Goal: Task Accomplishment & Management: Manage account settings

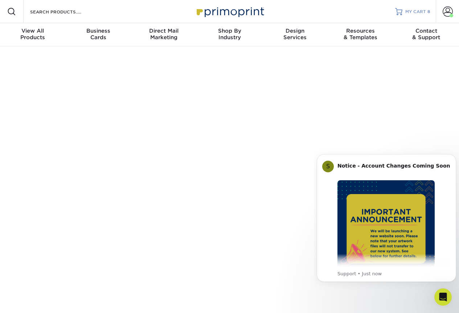
click at [412, 13] on span "MY CART" at bounding box center [415, 12] width 21 height 6
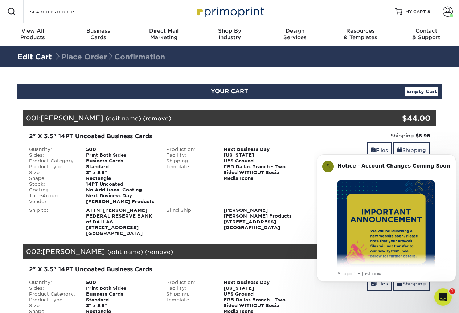
click at [370, 149] on body "S Notice - Account Changes Coming Soon ​ Past Order Files Will Not Transfer: Wh…" at bounding box center [386, 218] width 139 height 144
click at [454, 157] on icon "Dismiss notification" at bounding box center [454, 156] width 4 height 4
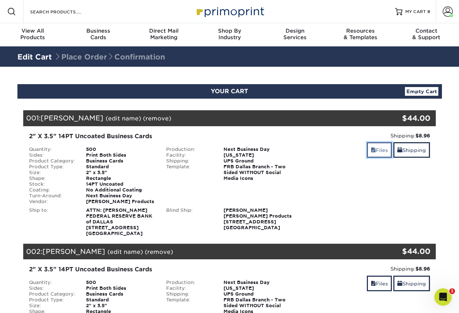
click at [377, 149] on link "Files" at bounding box center [379, 150] width 25 height 16
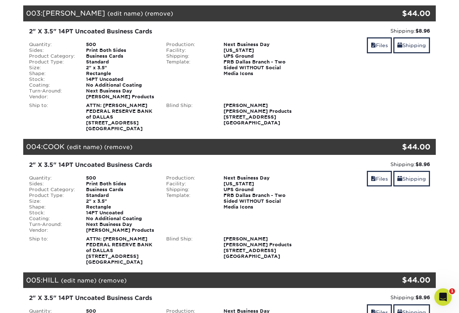
scroll to position [581, 0]
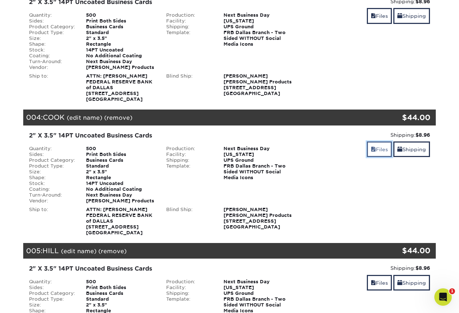
click at [371, 152] on span at bounding box center [373, 150] width 5 height 6
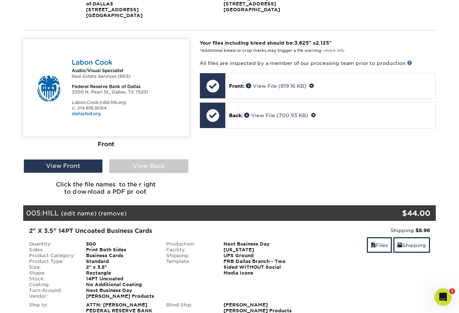
scroll to position [798, 0]
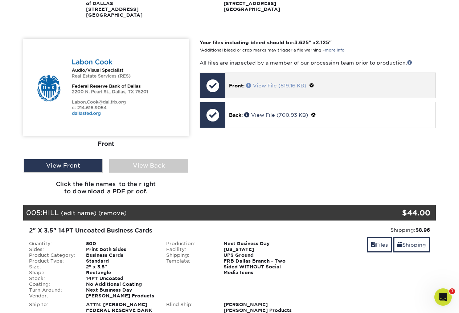
click at [257, 86] on link "View File (819.16 KB)" at bounding box center [276, 86] width 60 height 6
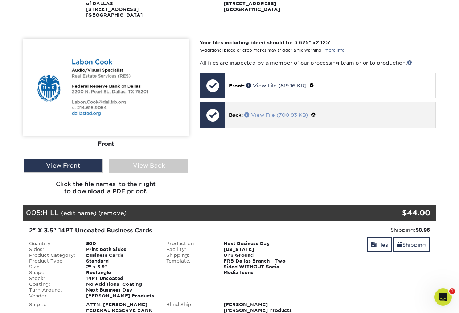
click at [278, 113] on link "View File (700.93 KB)" at bounding box center [276, 115] width 64 height 6
